Goal: Transaction & Acquisition: Purchase product/service

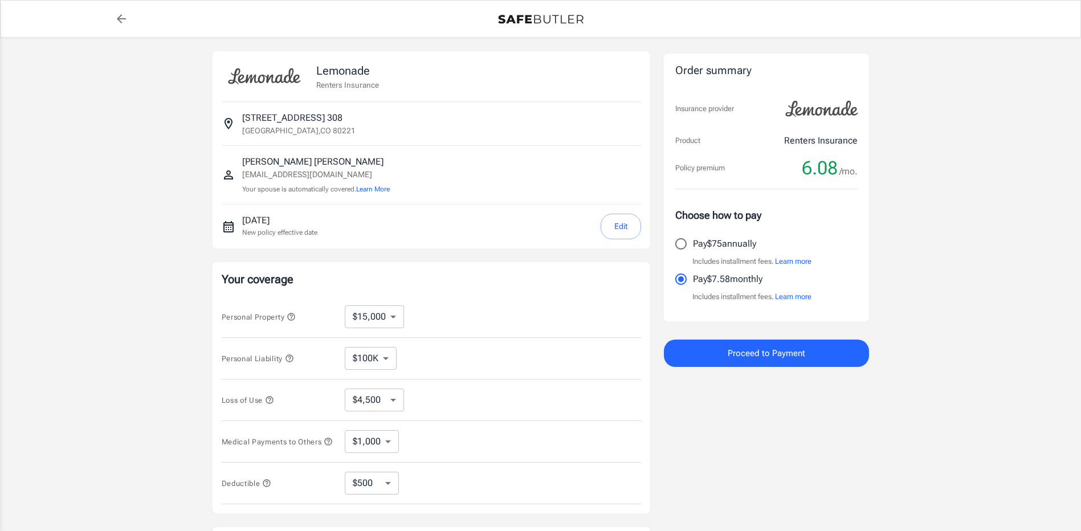
select select "15000"
select select "500"
click at [684, 248] on input "Pay $75 annually" at bounding box center [681, 244] width 24 height 24
radio input "true"
click at [770, 363] on button "Proceed to Payment" at bounding box center [766, 353] width 205 height 27
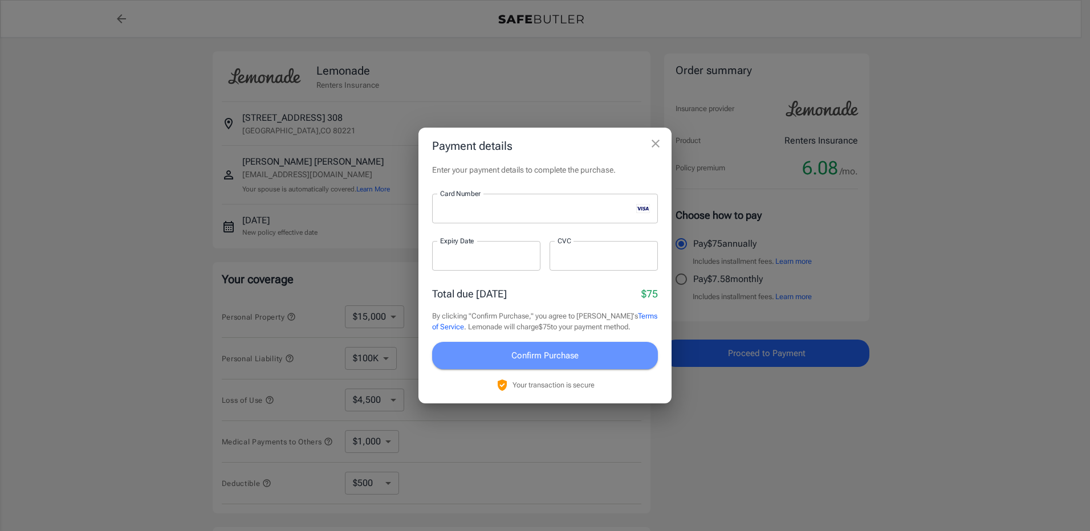
click at [570, 357] on span "Confirm Purchase" at bounding box center [544, 355] width 67 height 15
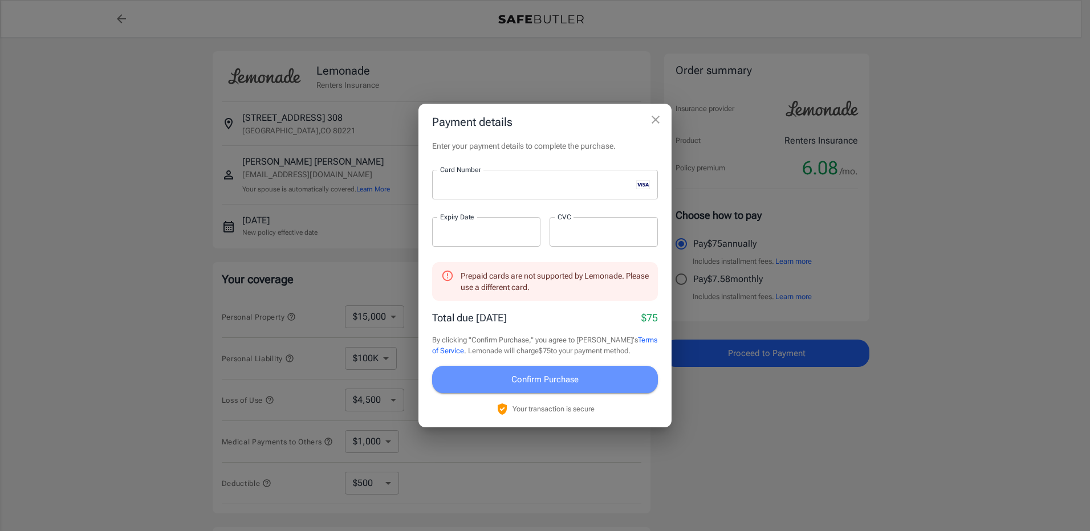
click at [596, 378] on button "Confirm Purchase" at bounding box center [545, 379] width 226 height 27
click at [449, 274] on icon at bounding box center [447, 276] width 13 height 13
click at [593, 291] on div "Prepaid cards are not supported by Lemonade. Please use a different card." at bounding box center [554, 282] width 188 height 32
click at [619, 321] on div "Total due [DATE] $75" at bounding box center [545, 317] width 226 height 15
click at [599, 277] on div "Prepaid cards are not supported by Lemonade. Please use a different card." at bounding box center [554, 282] width 188 height 32
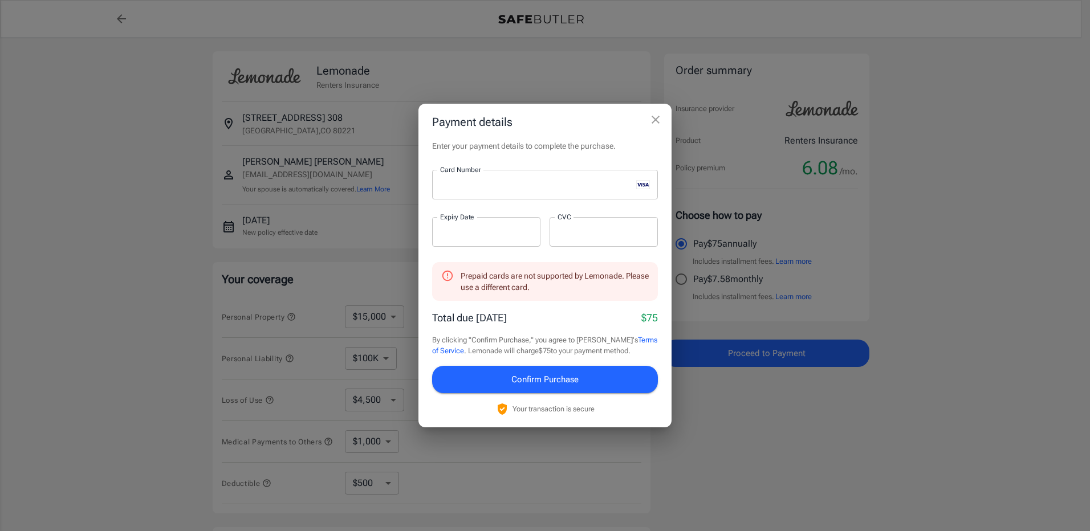
click at [658, 119] on icon "close" at bounding box center [656, 120] width 14 height 14
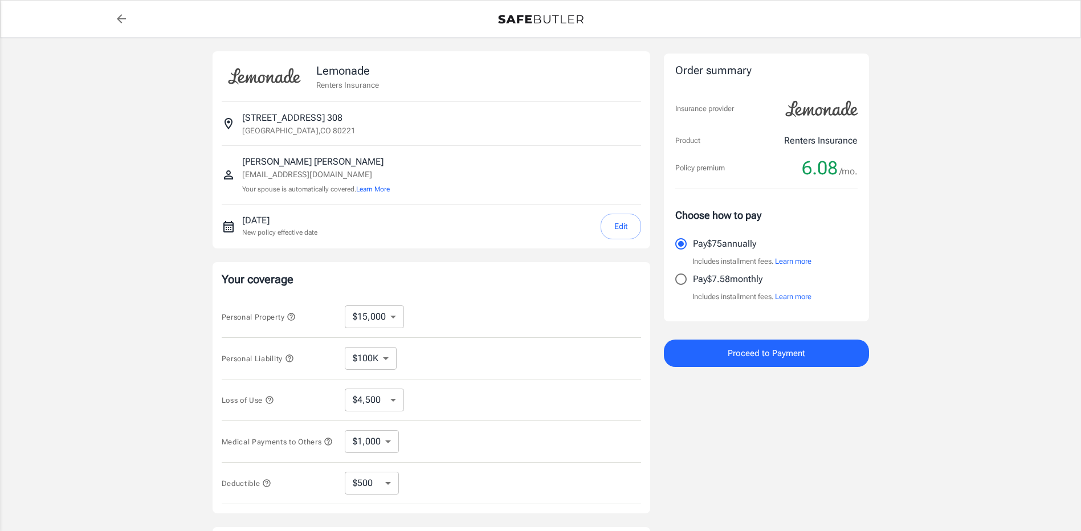
click at [122, 86] on div "Lemonade Renters Insurance [STREET_ADDRESS] [PERSON_NAME] [EMAIL_ADDRESS][DOMAI…" at bounding box center [540, 341] width 1081 height 606
click at [955, 134] on div "Lemonade Renters Insurance [STREET_ADDRESS] [PERSON_NAME] [EMAIL_ADDRESS][DOMAI…" at bounding box center [540, 341] width 1081 height 606
click at [130, 28] on div at bounding box center [125, 18] width 16 height 23
click at [1024, 202] on div "Lemonade Renters Insurance [STREET_ADDRESS] [PERSON_NAME] [EMAIL_ADDRESS][DOMAI…" at bounding box center [540, 341] width 1081 height 606
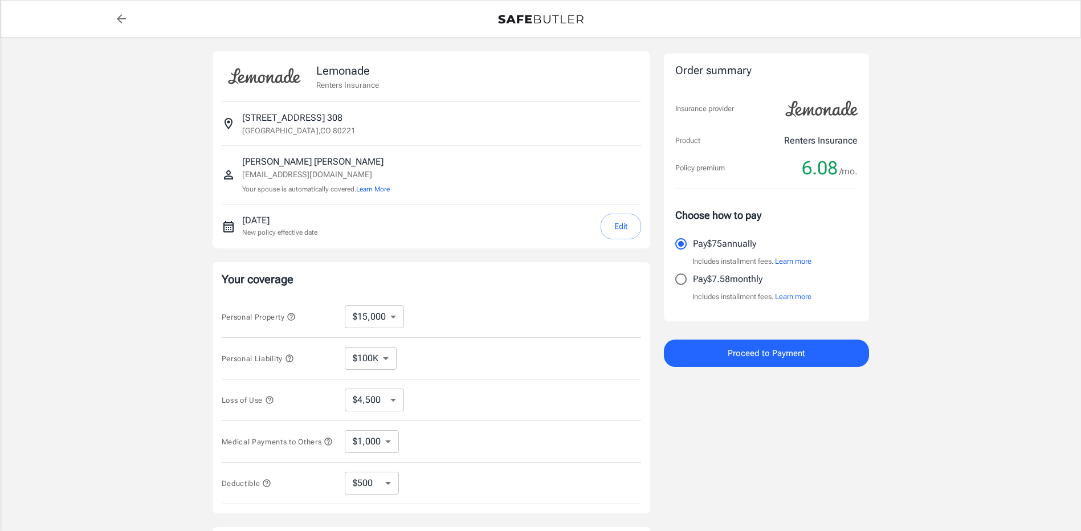
click at [966, 91] on div "Lemonade Renters Insurance [STREET_ADDRESS] [PERSON_NAME] [EMAIL_ADDRESS][DOMAI…" at bounding box center [540, 341] width 1081 height 606
click at [788, 356] on span "Proceed to Payment" at bounding box center [767, 353] width 78 height 15
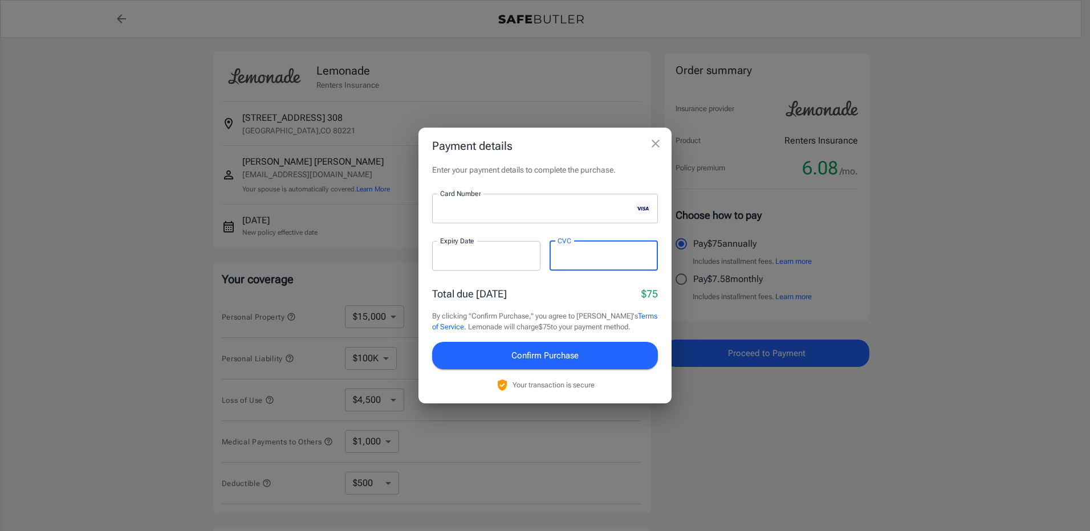
click at [569, 360] on span "Confirm Purchase" at bounding box center [544, 355] width 67 height 15
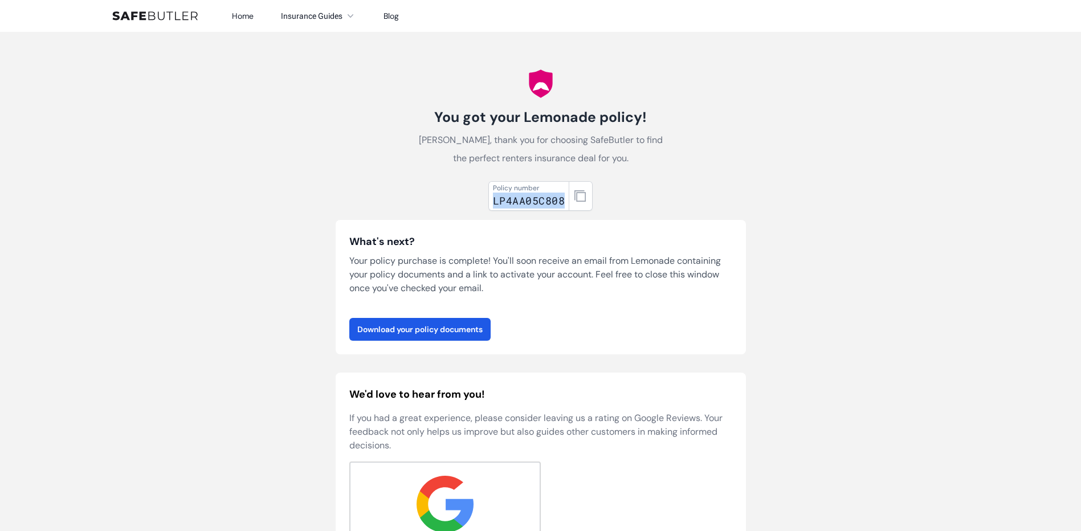
drag, startPoint x: 494, startPoint y: 201, endPoint x: 564, endPoint y: 210, distance: 70.6
click at [564, 210] on div "Policy number LP4AA05C808" at bounding box center [528, 196] width 81 height 30
drag, startPoint x: 564, startPoint y: 210, endPoint x: 556, endPoint y: 199, distance: 13.1
copy div "LP4AA05C808"
click at [458, 332] on link "Download your policy documents" at bounding box center [419, 329] width 141 height 23
